Goal: Task Accomplishment & Management: Complete application form

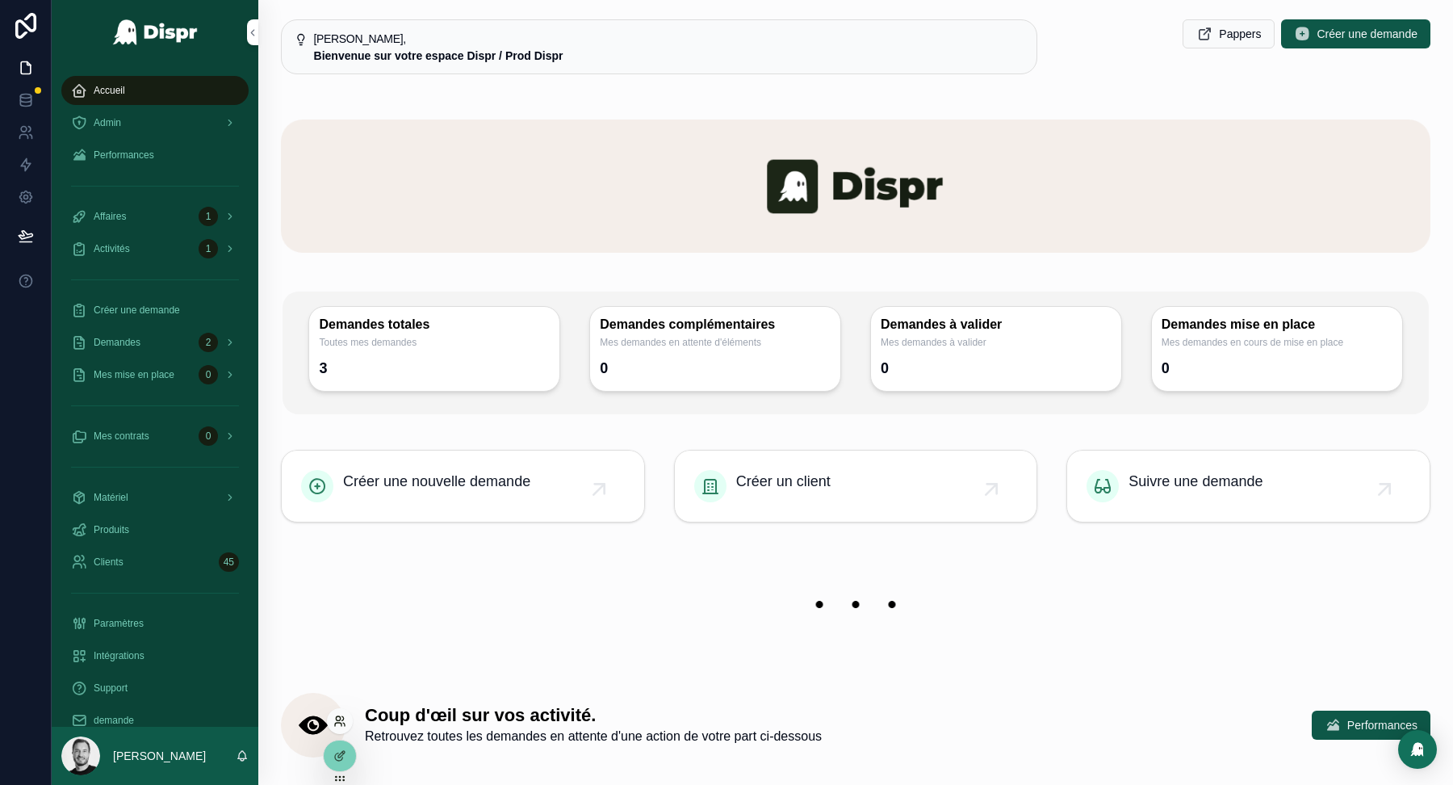
click at [340, 719] on icon at bounding box center [339, 720] width 13 height 13
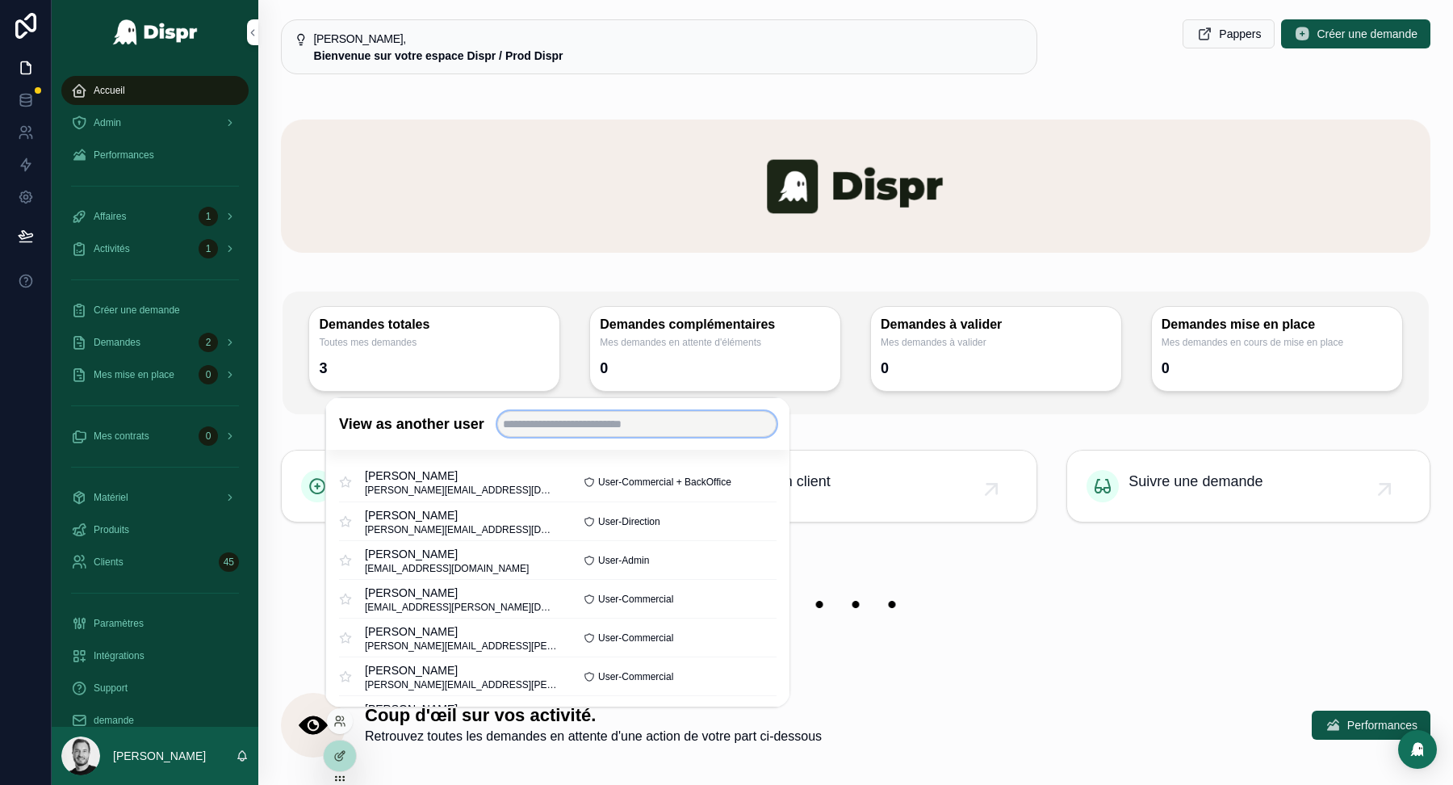
click at [576, 427] on input "text" at bounding box center [635, 424] width 279 height 26
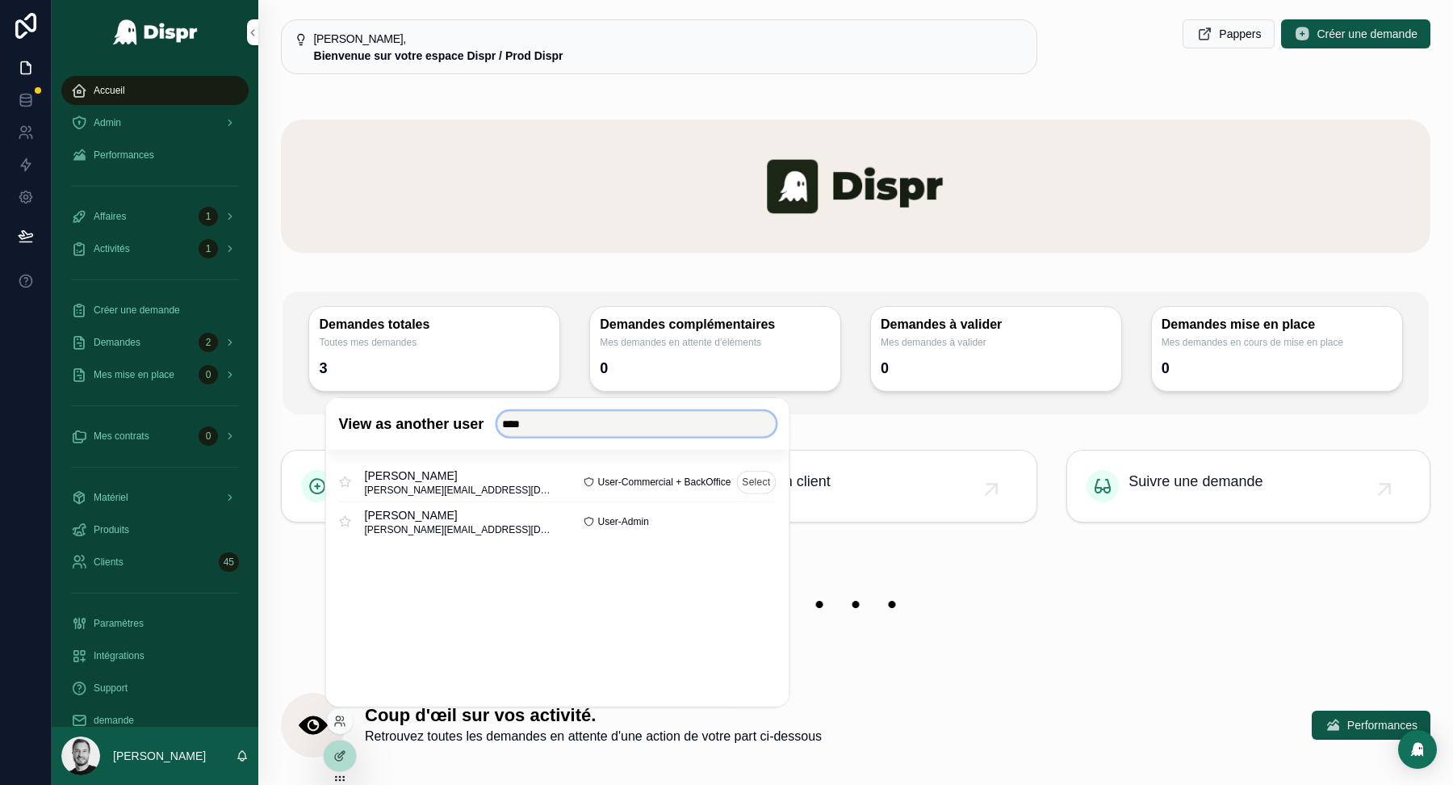
type input "****"
click at [749, 478] on button "Select" at bounding box center [756, 481] width 40 height 23
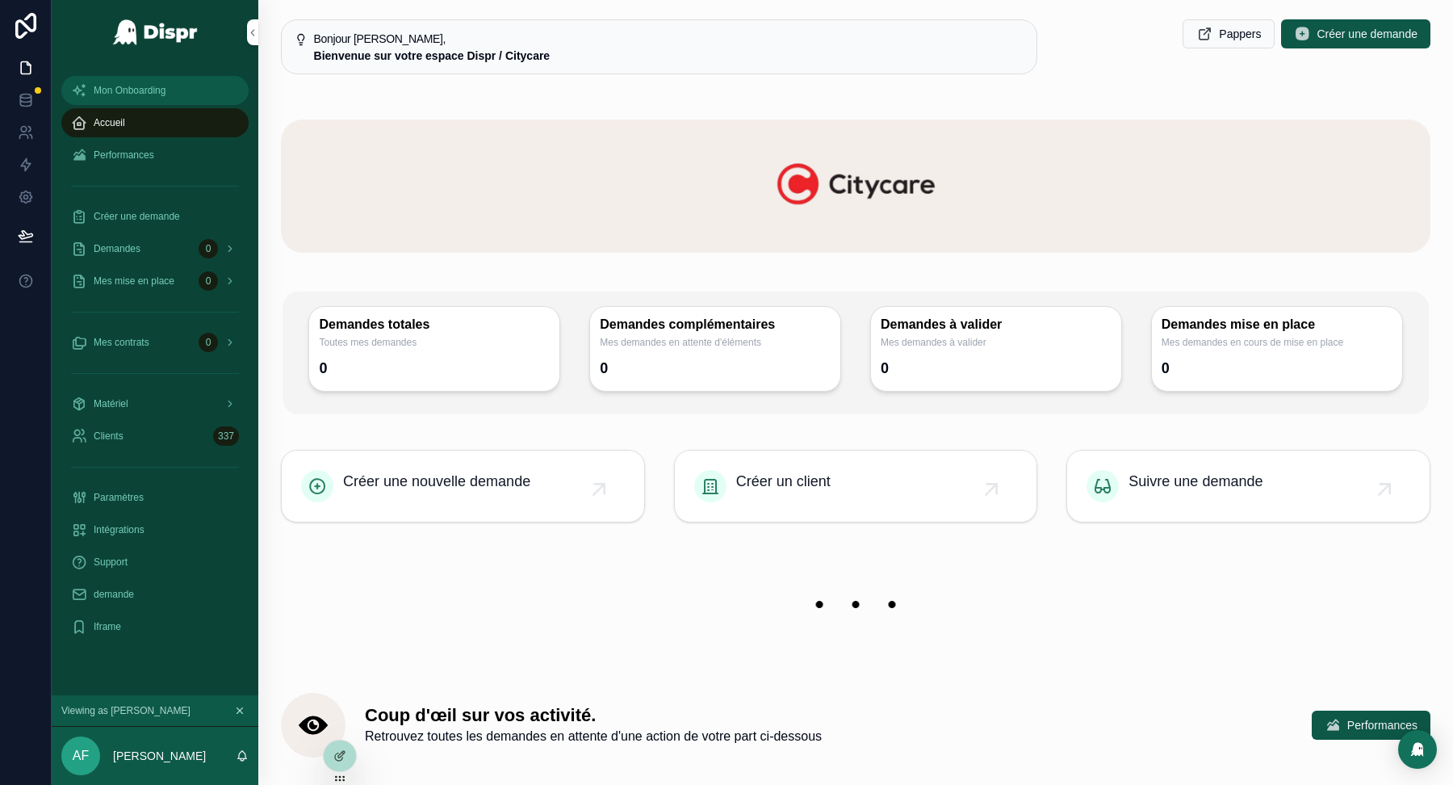
click at [172, 81] on div "Mon Onboarding" at bounding box center [155, 90] width 168 height 26
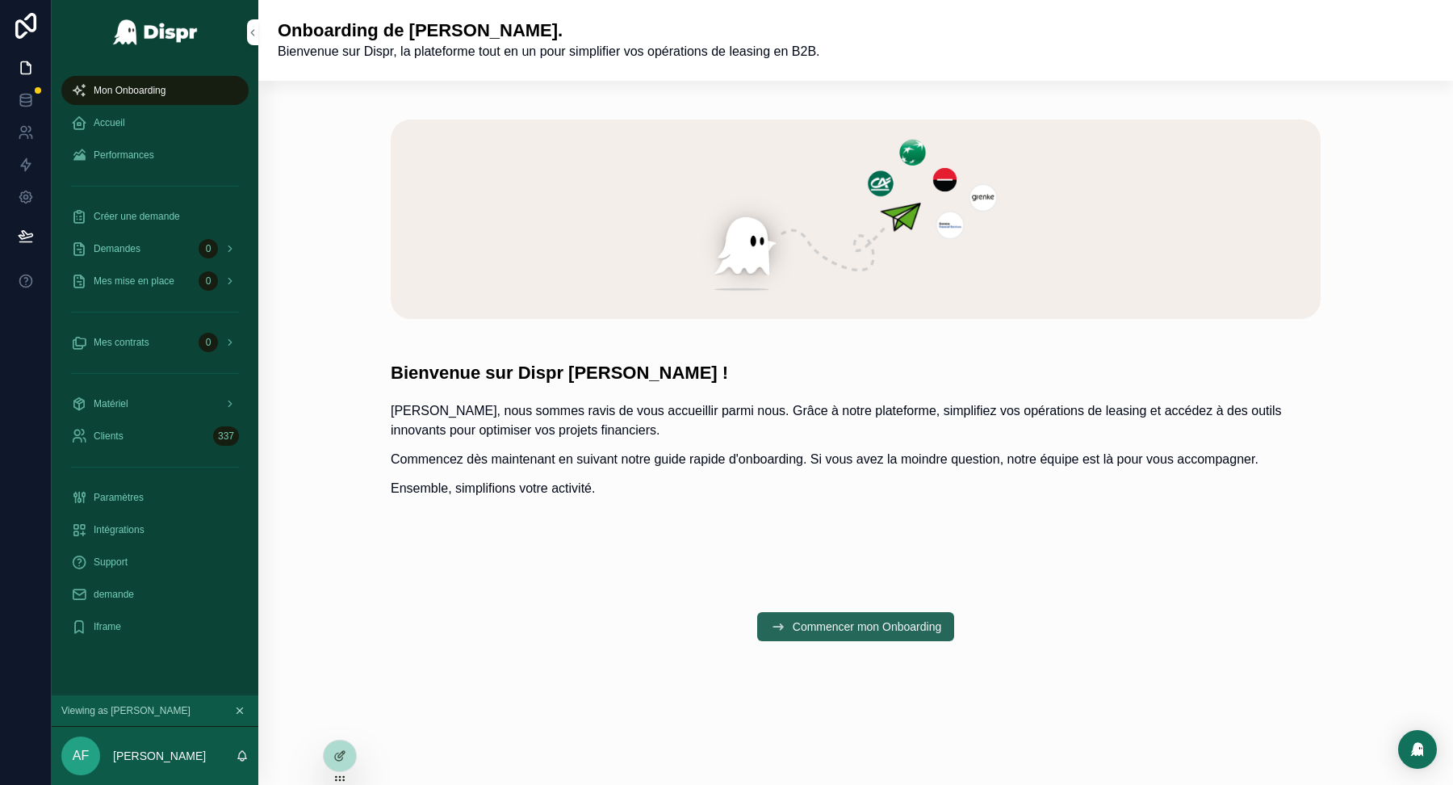
click at [896, 635] on span "Commencer mon Onboarding" at bounding box center [867, 626] width 149 height 16
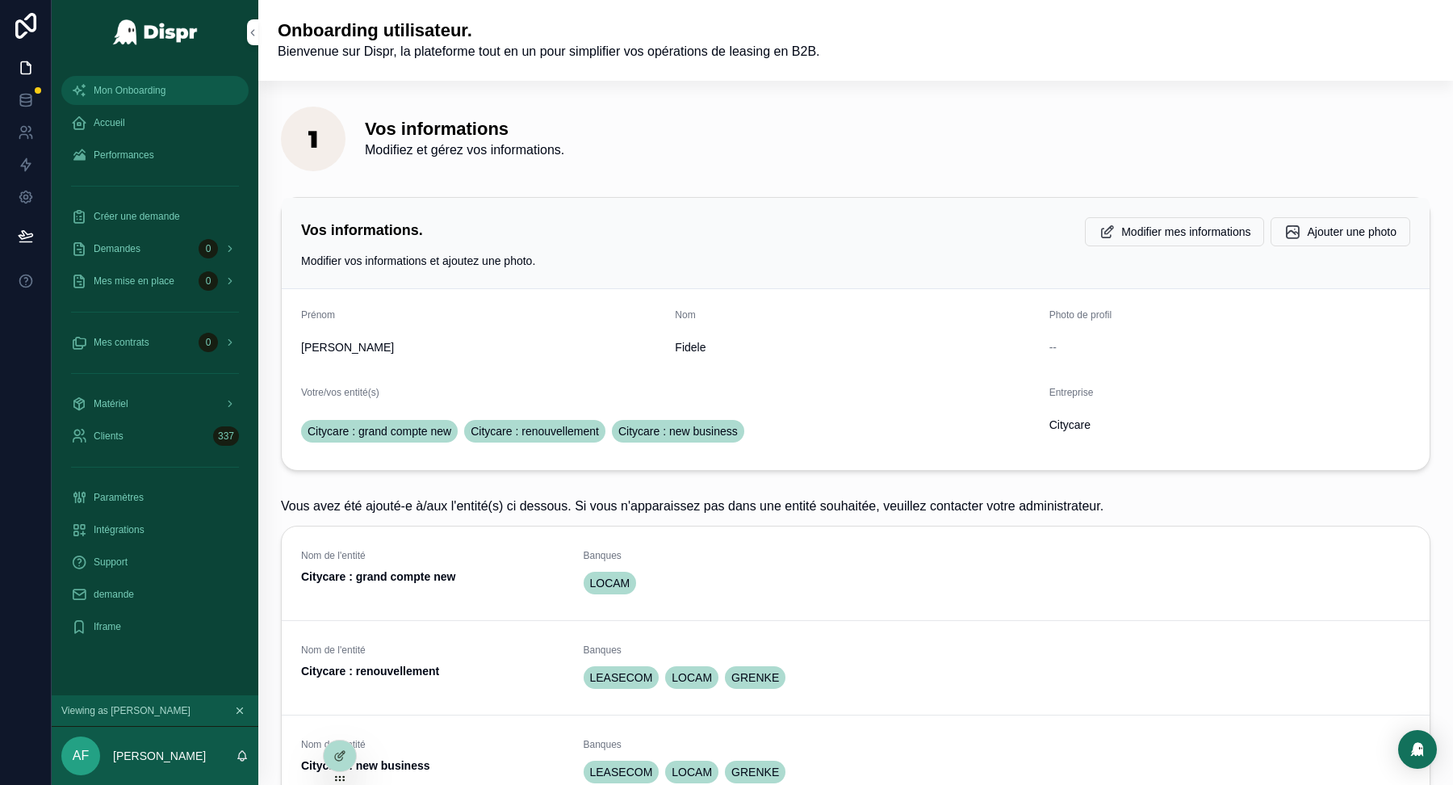
click at [173, 86] on div "Mon Onboarding" at bounding box center [155, 90] width 168 height 26
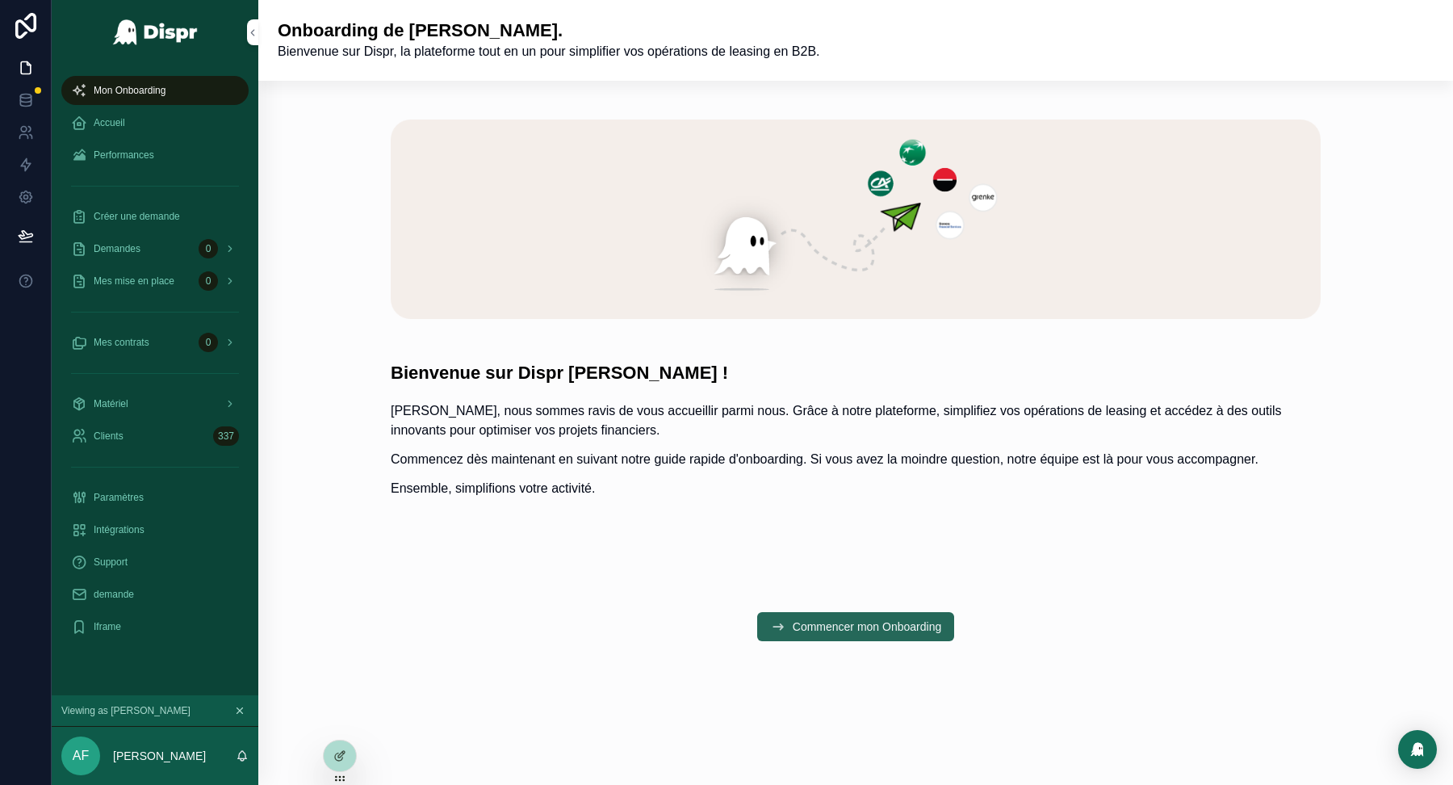
click at [796, 635] on span "Commencer mon Onboarding" at bounding box center [867, 626] width 149 height 16
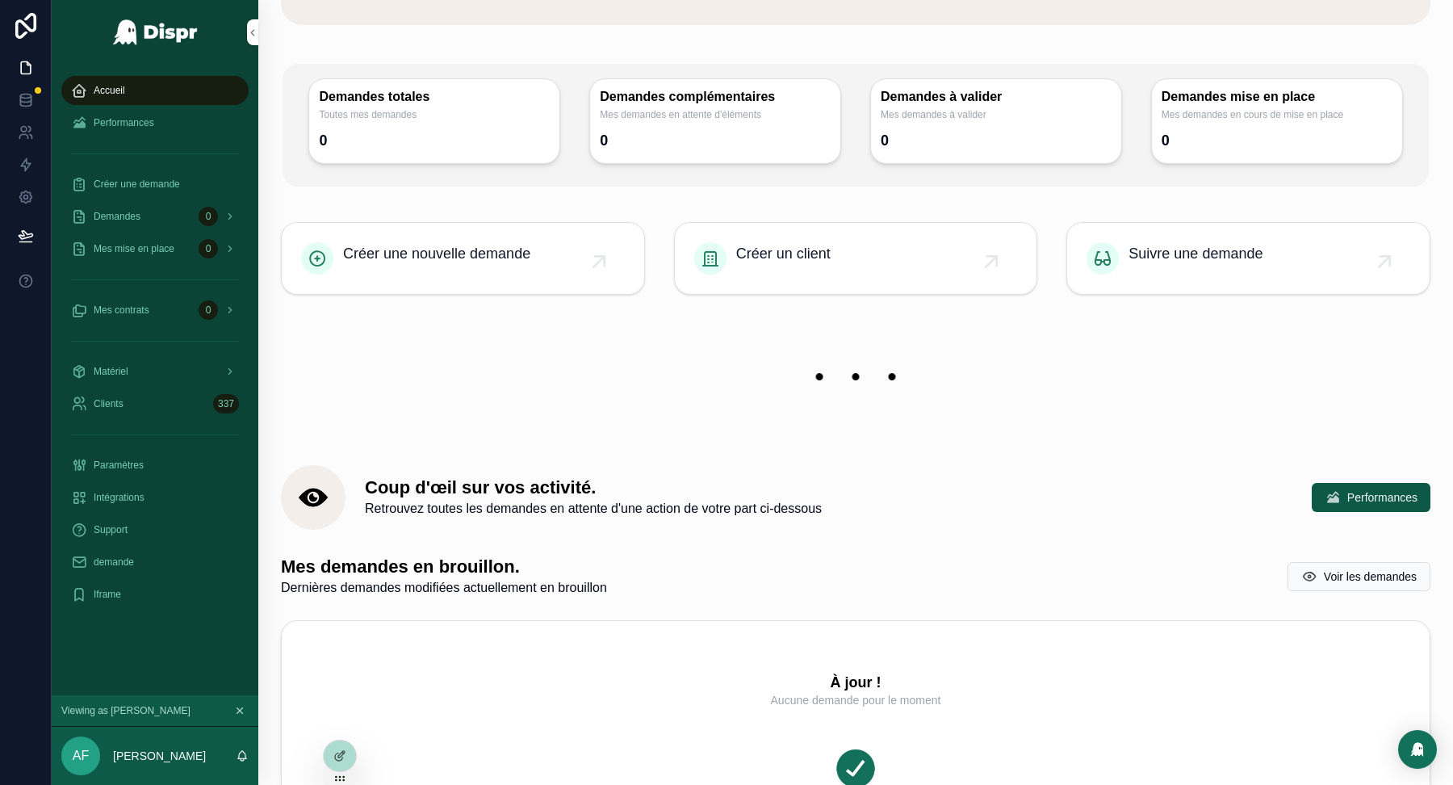
scroll to position [227, 0]
click at [159, 594] on div "Iframe" at bounding box center [155, 594] width 168 height 26
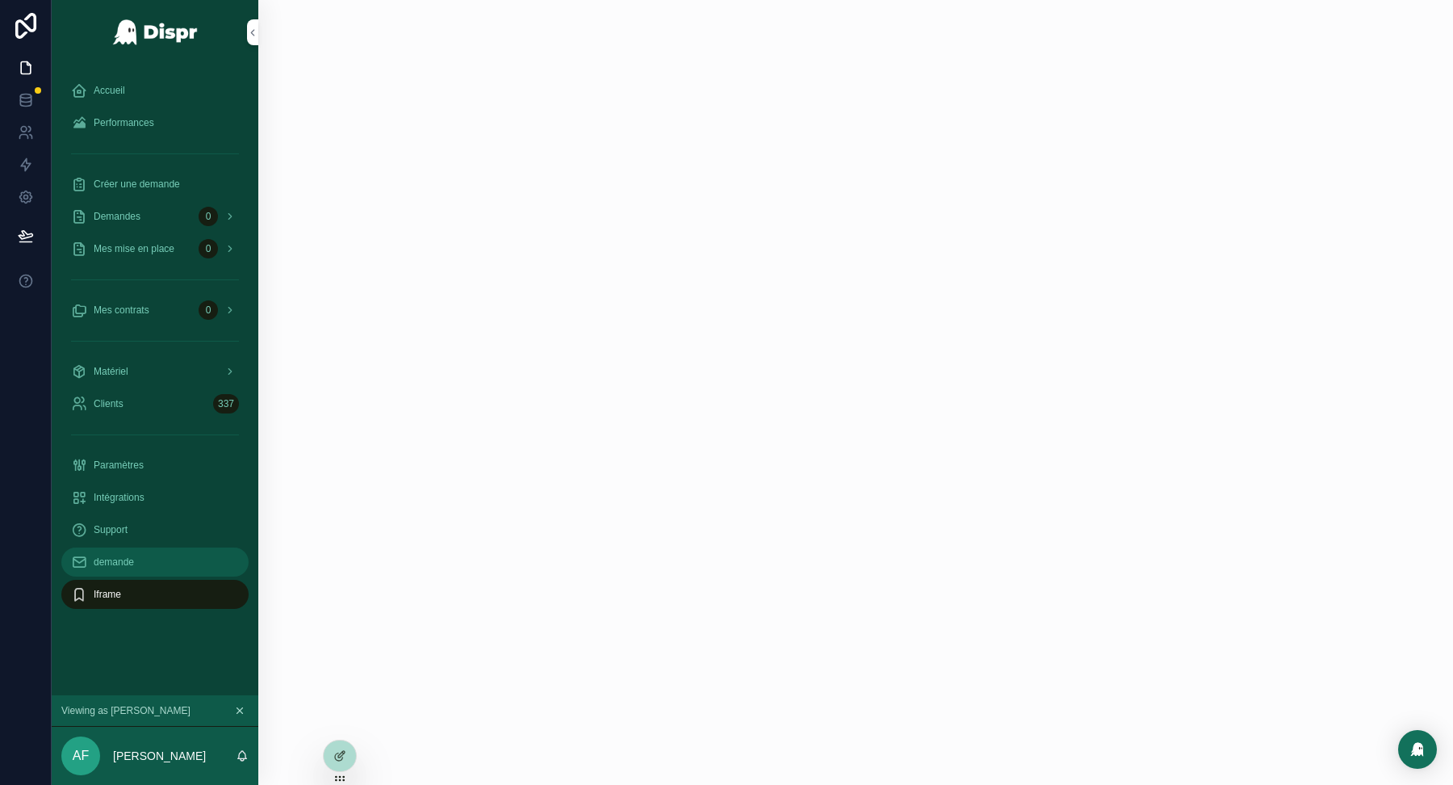
click at [176, 566] on div "demande" at bounding box center [155, 562] width 168 height 26
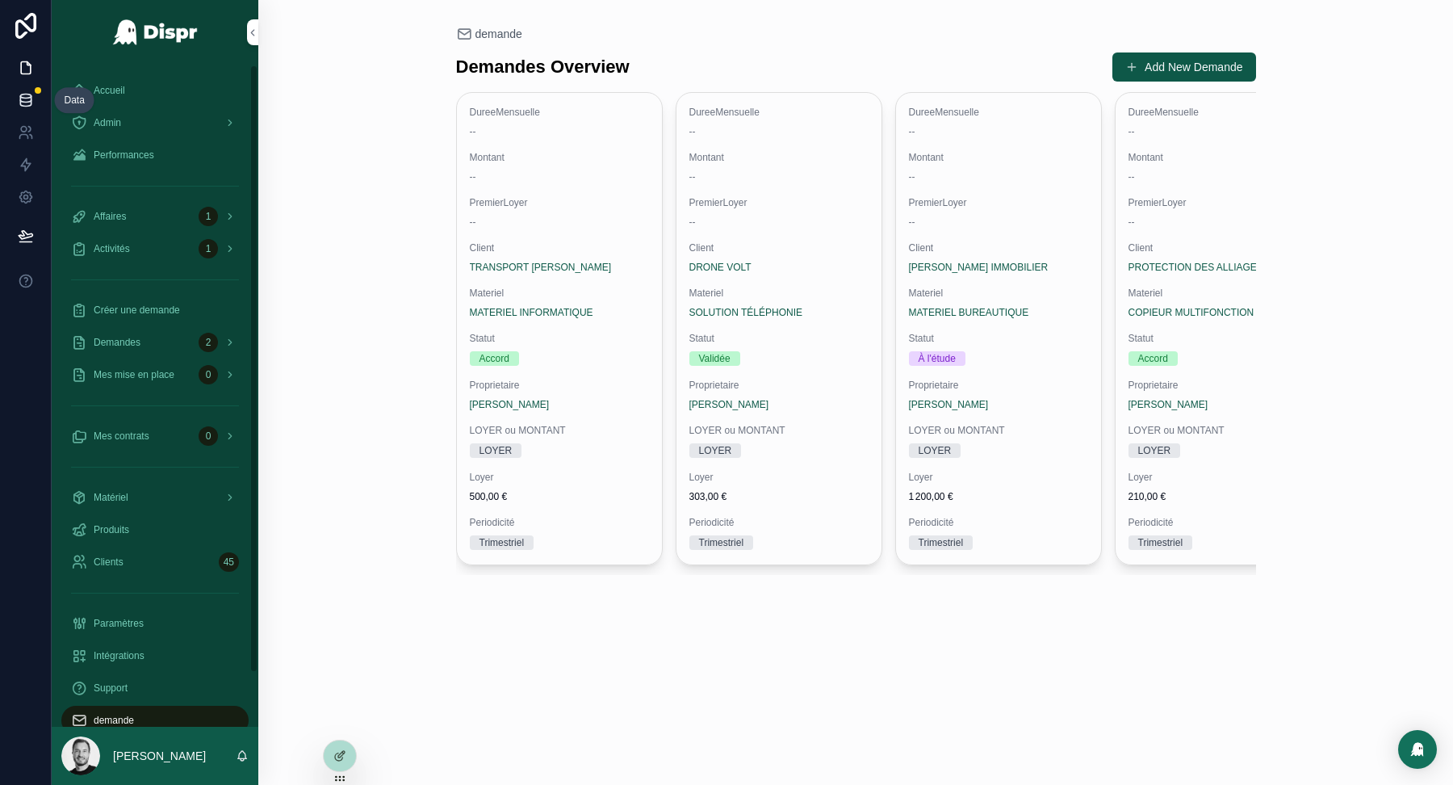
click at [19, 92] on icon at bounding box center [26, 100] width 16 height 16
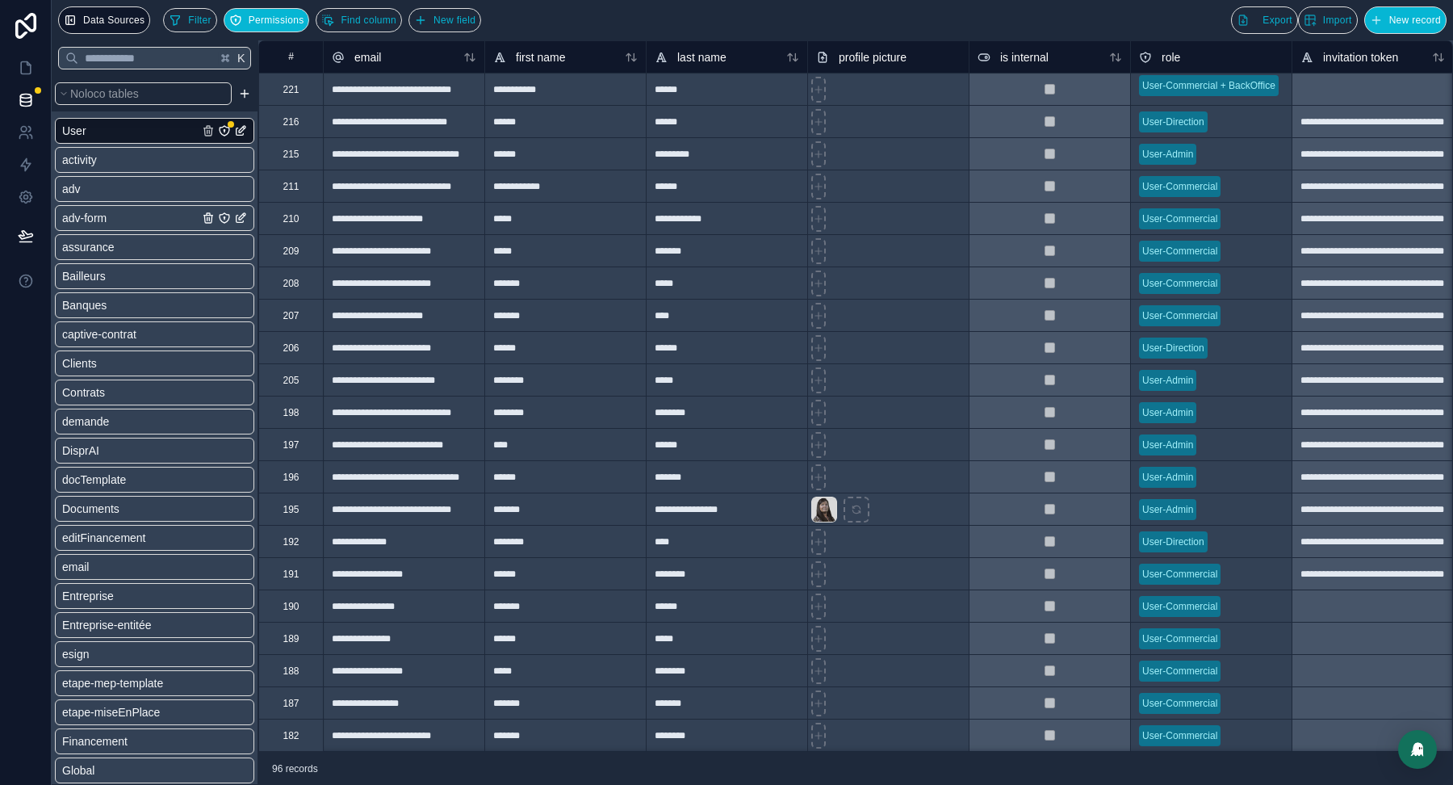
click at [132, 220] on link "adv-form" at bounding box center [130, 218] width 136 height 16
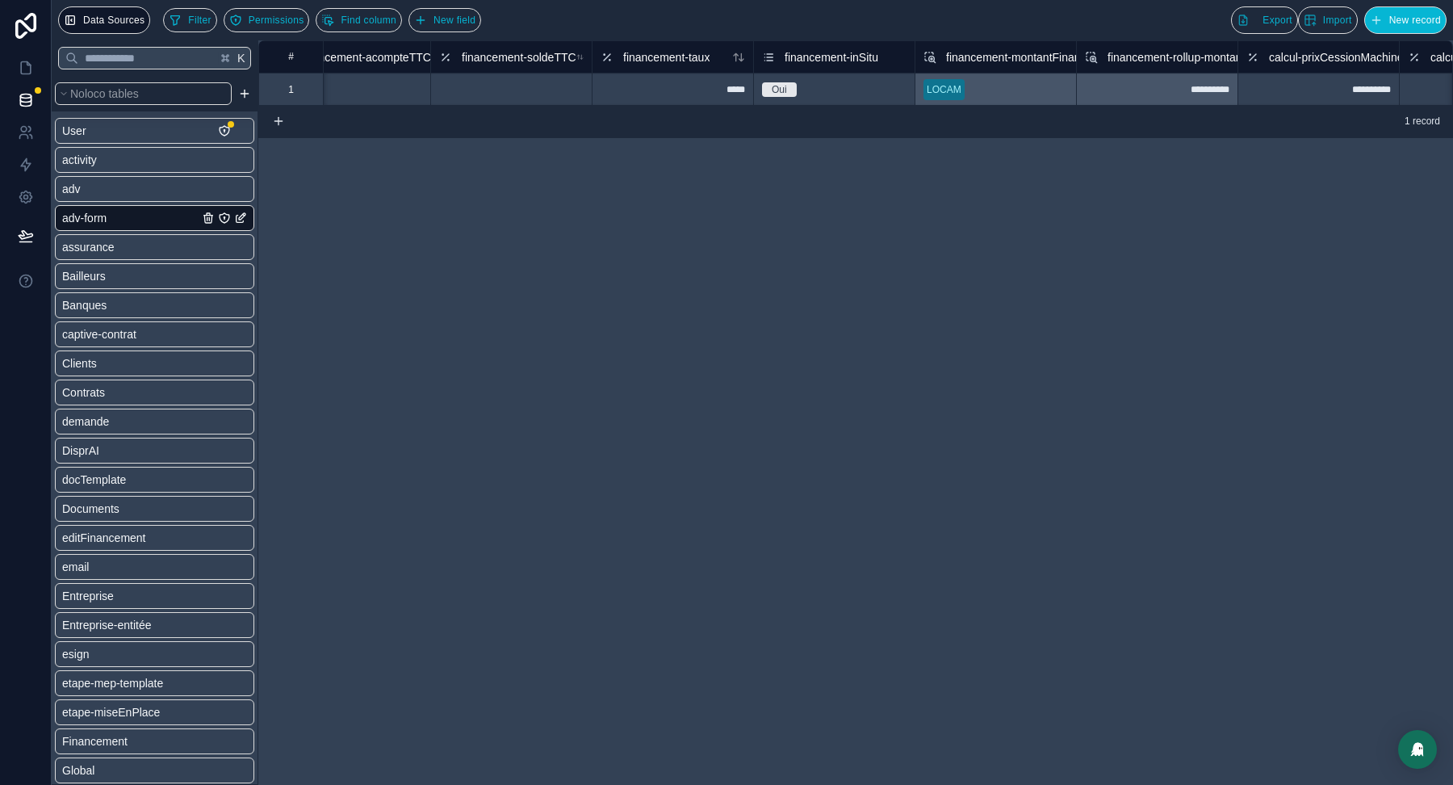
scroll to position [0, 3931]
